Goal: Information Seeking & Learning: Learn about a topic

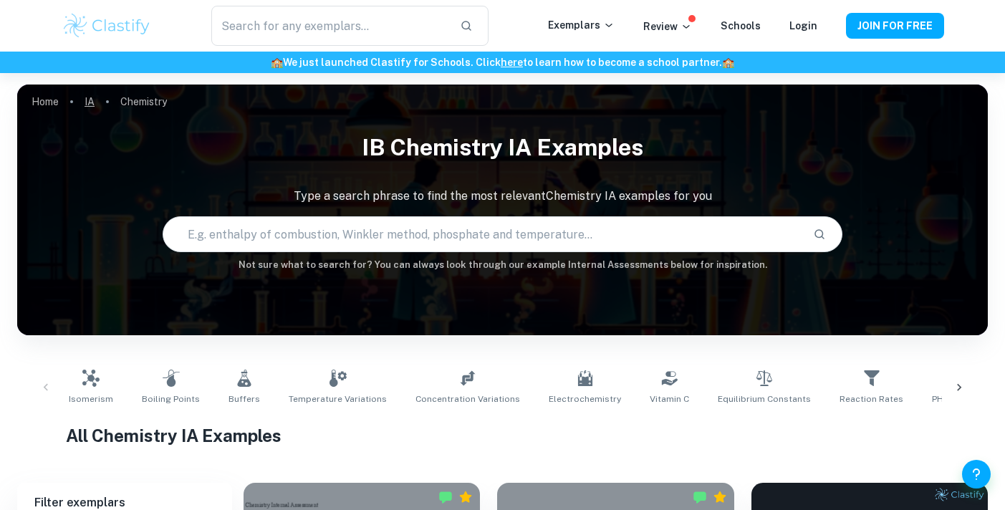
click at [91, 100] on link "IA" at bounding box center [90, 102] width 10 height 20
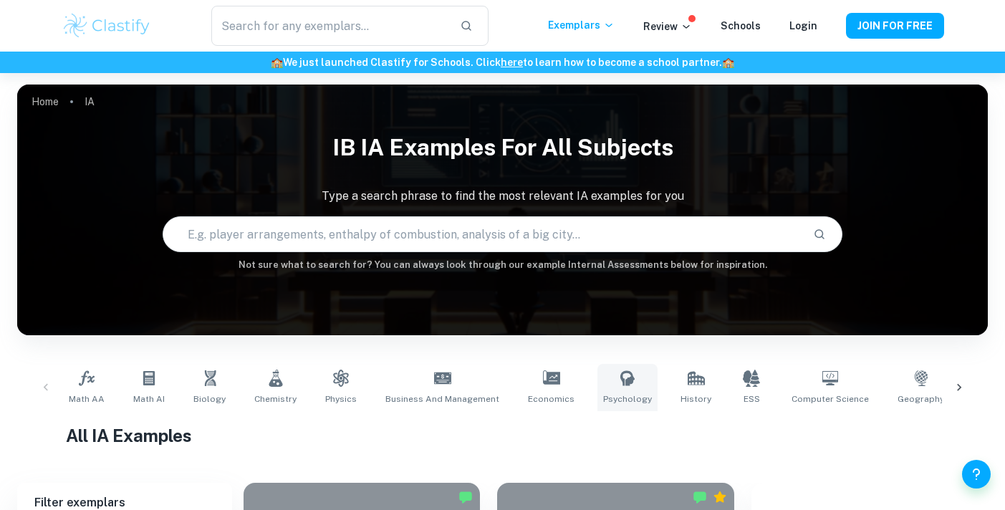
click at [608, 387] on link "Psychology" at bounding box center [627, 387] width 60 height 47
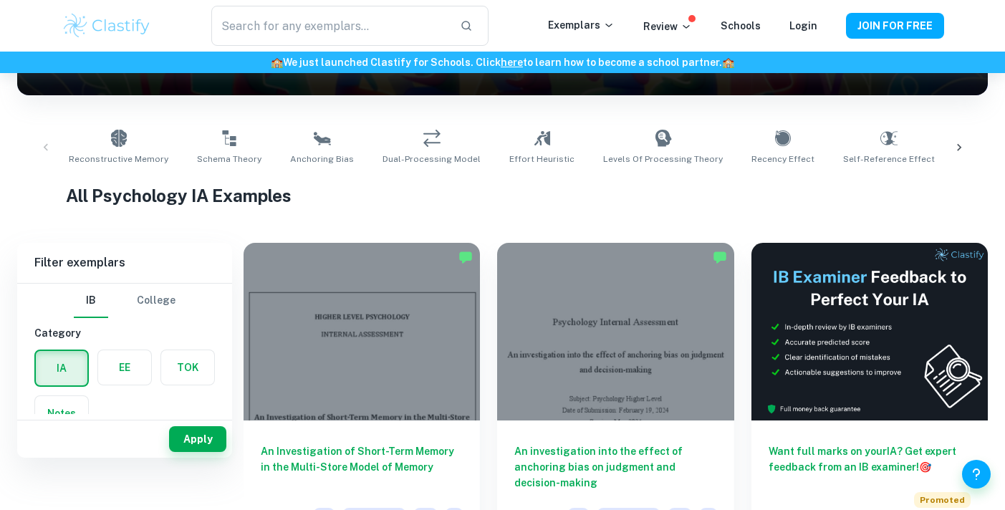
scroll to position [270, 0]
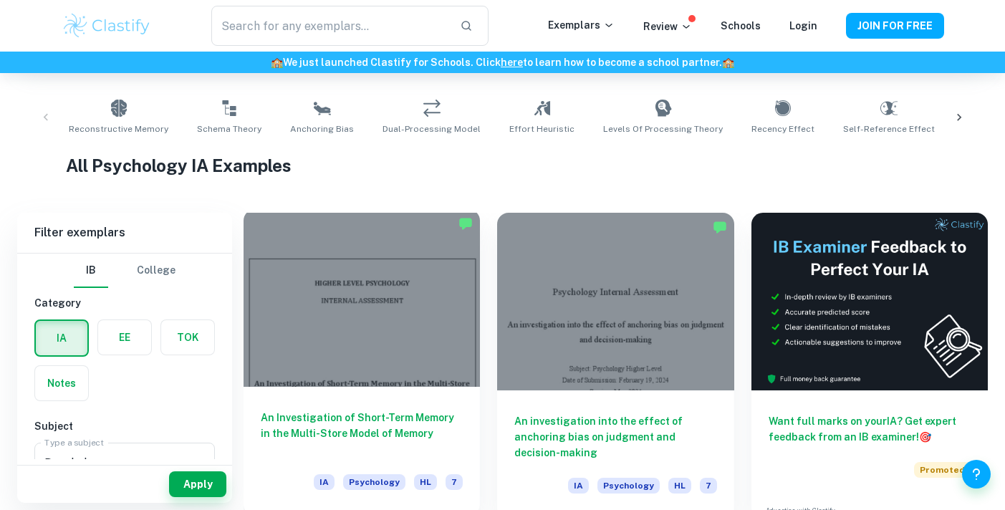
click at [387, 334] on div at bounding box center [362, 298] width 236 height 178
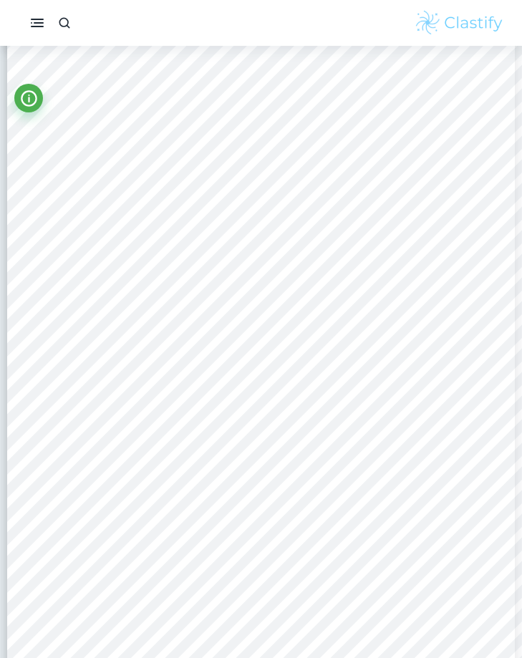
scroll to position [5636, 0]
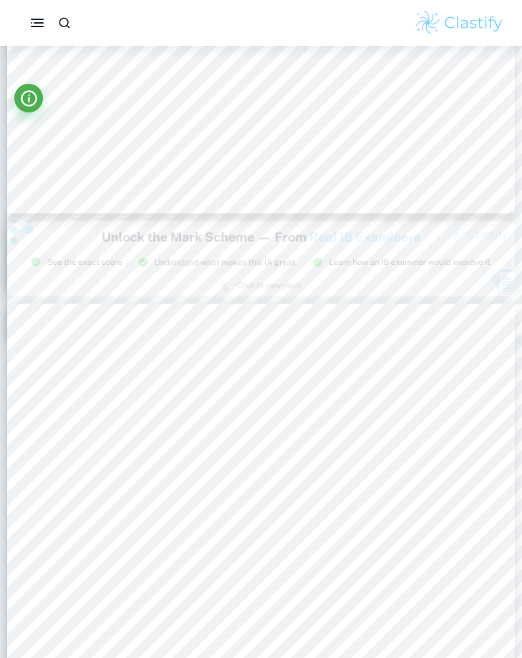
type input "8"
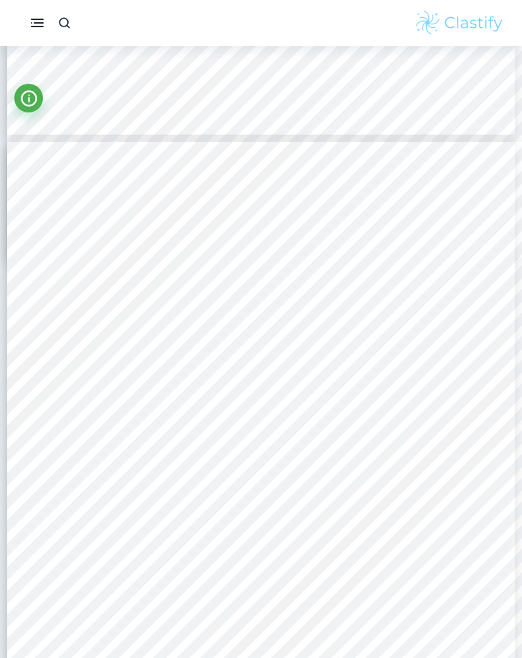
scroll to position [4757, 0]
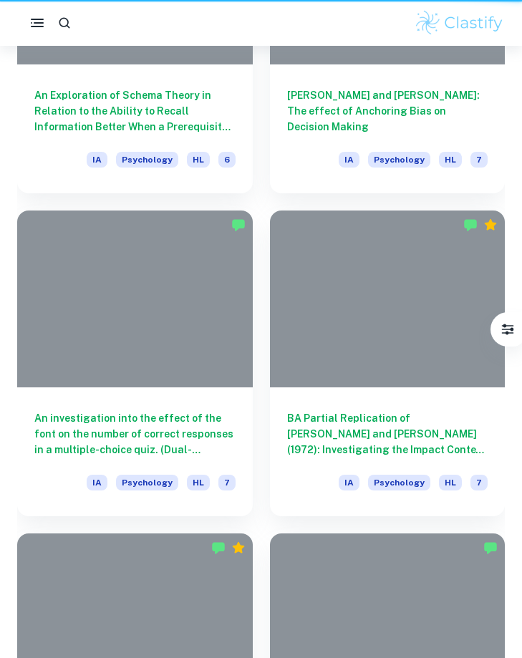
scroll to position [270, 0]
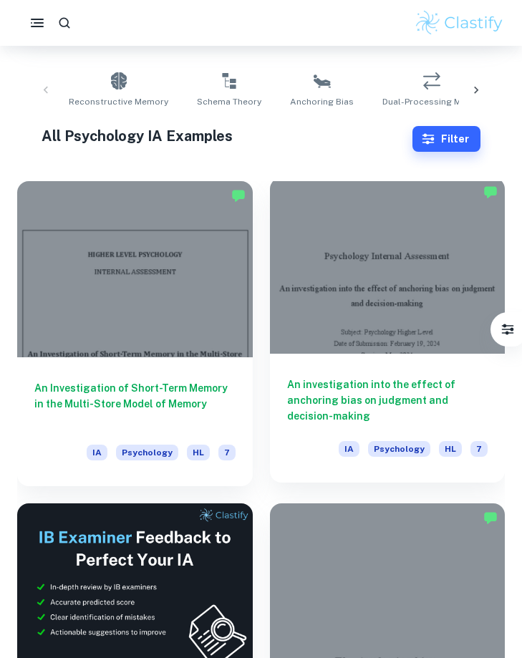
click at [411, 395] on h6 "An investigation into the effect of anchoring bias on judgment and decision-mak…" at bounding box center [387, 400] width 201 height 47
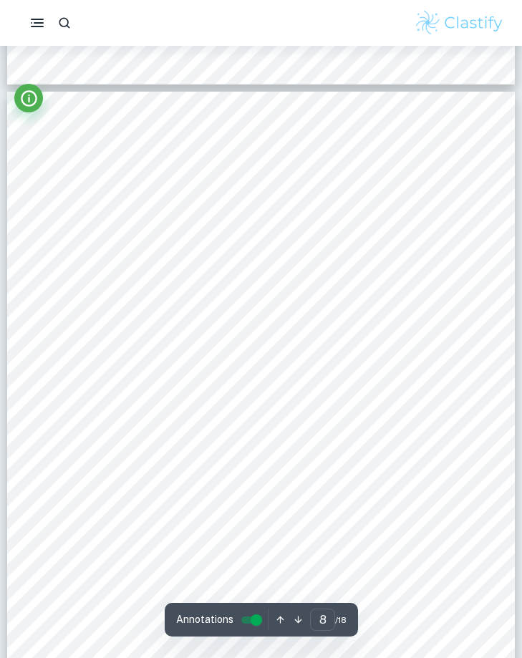
scroll to position [4824, 0]
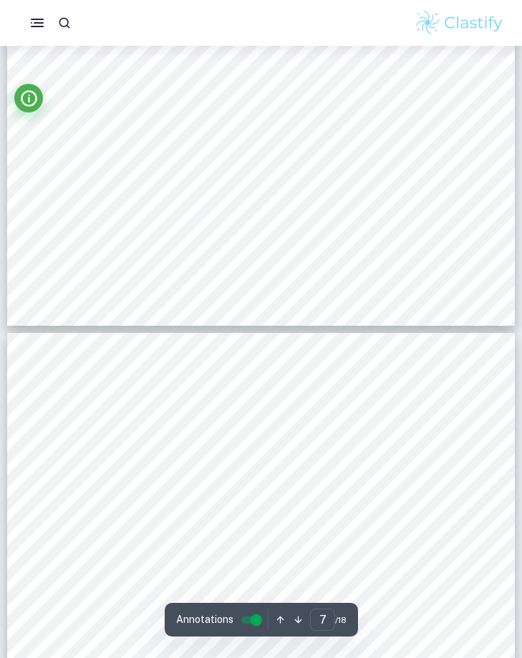
type input "8"
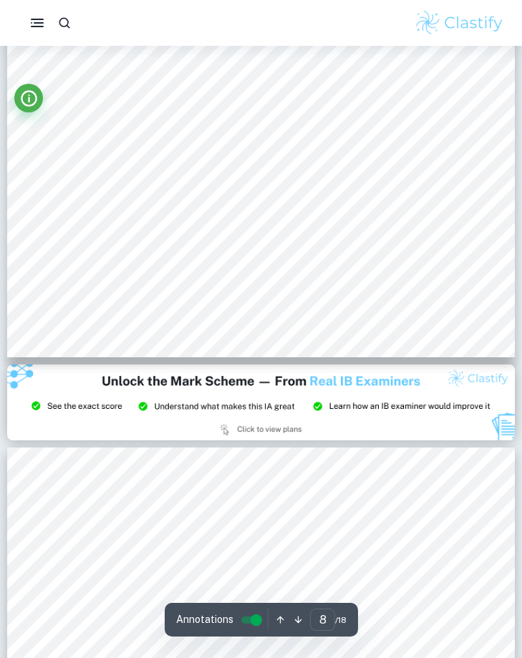
scroll to position [5174, 0]
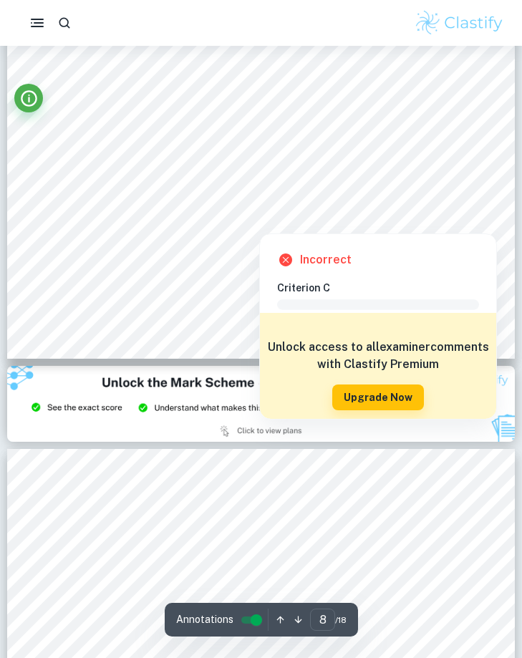
click at [410, 211] on div at bounding box center [407, 210] width 95 height 17
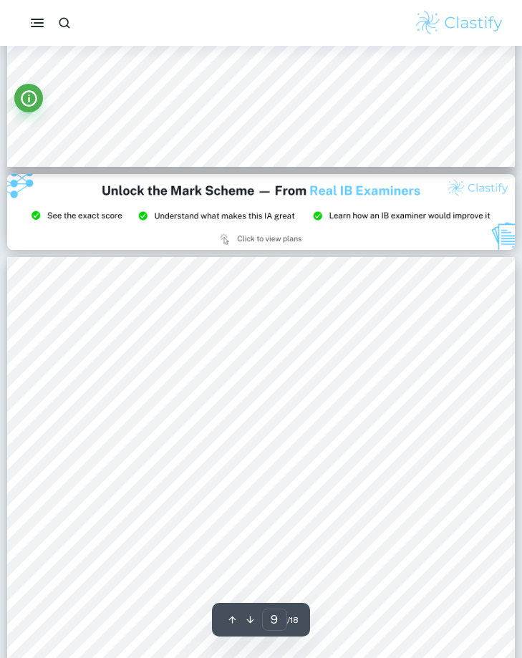
scroll to position [5202, 0]
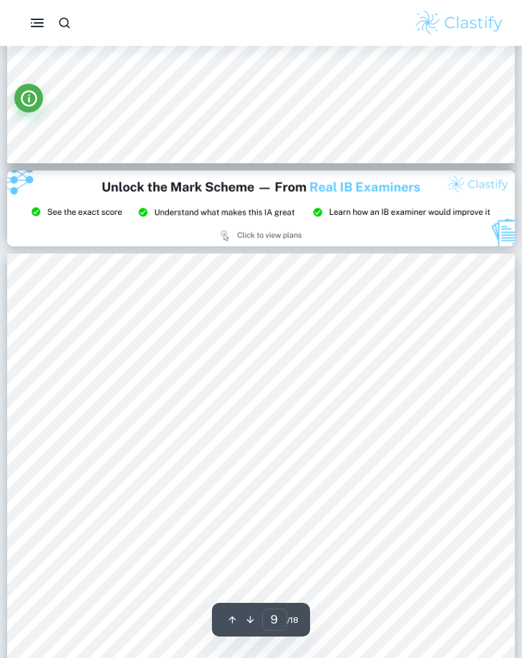
type input "8"
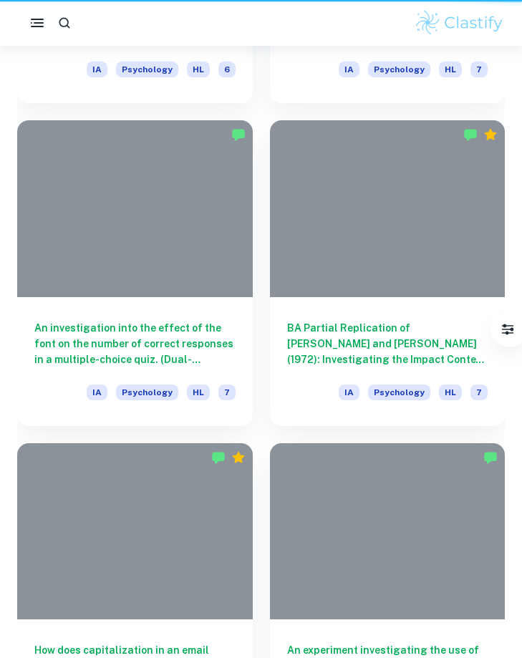
scroll to position [270, 0]
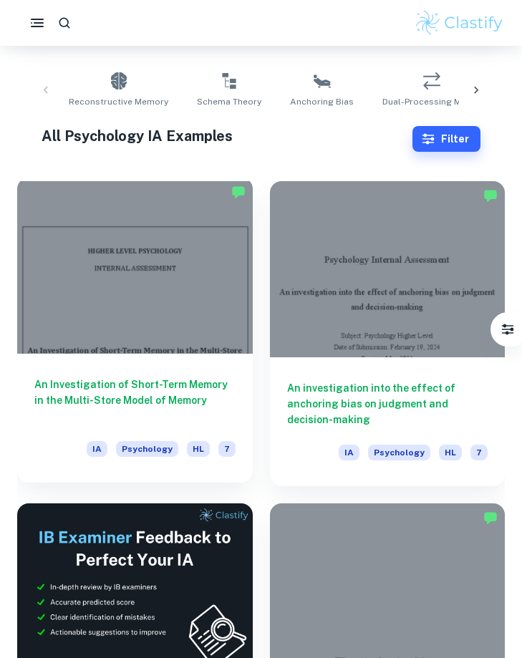
click at [132, 302] on div at bounding box center [135, 266] width 236 height 176
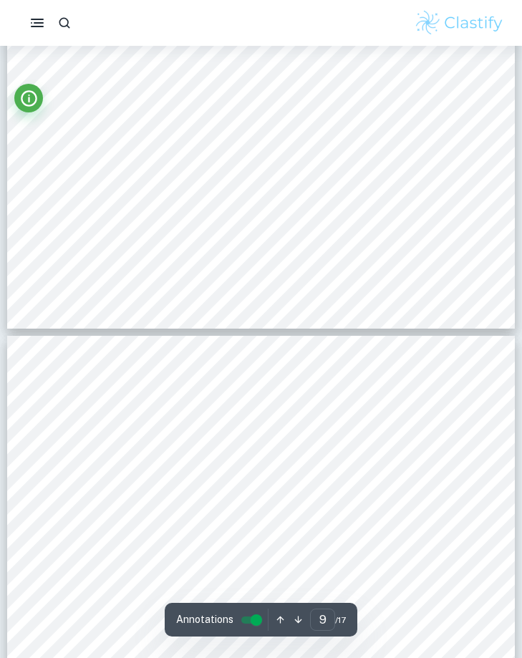
scroll to position [5950, 0]
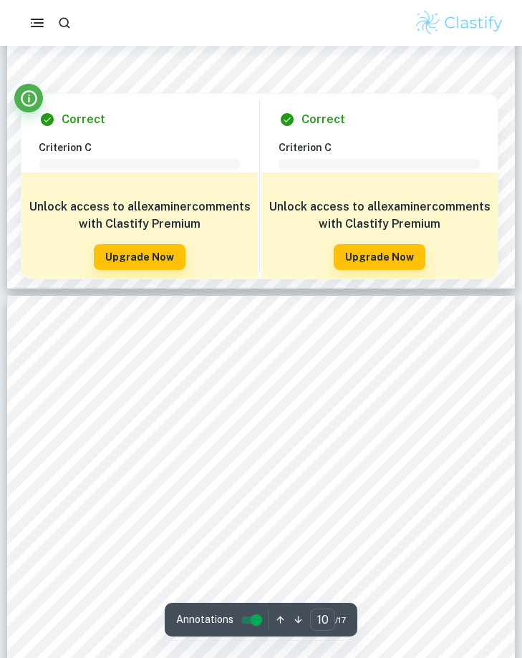
type input "9"
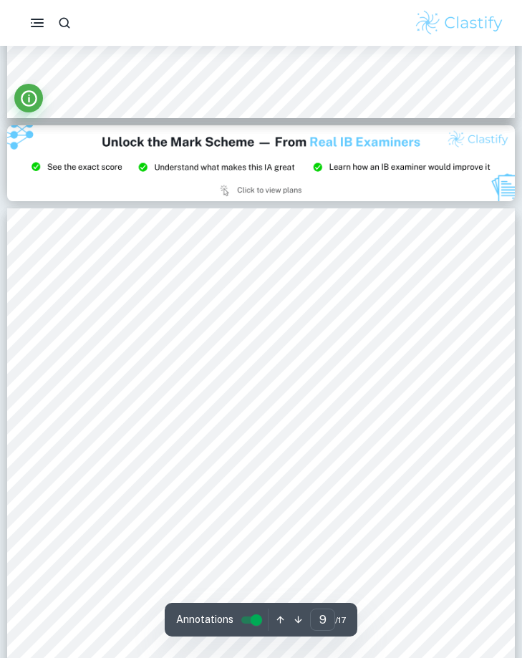
scroll to position [5432, 0]
